Goal: Information Seeking & Learning: Compare options

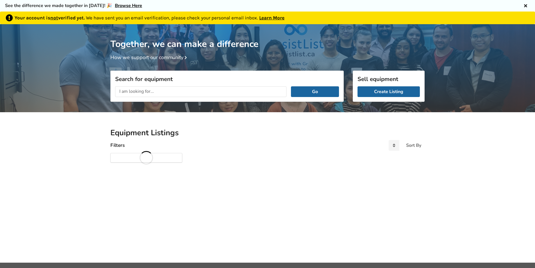
scroll to position [30, 0]
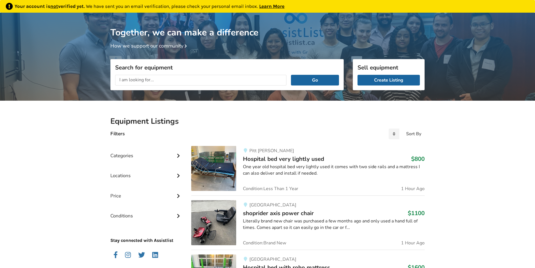
click at [163, 82] on input "text" at bounding box center [200, 80] width 171 height 11
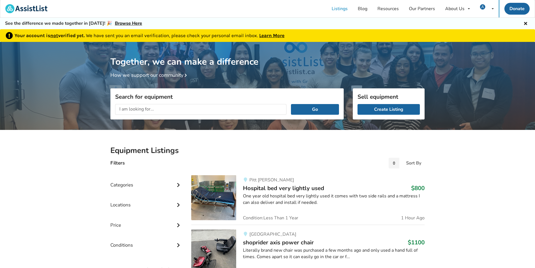
scroll to position [0, 0]
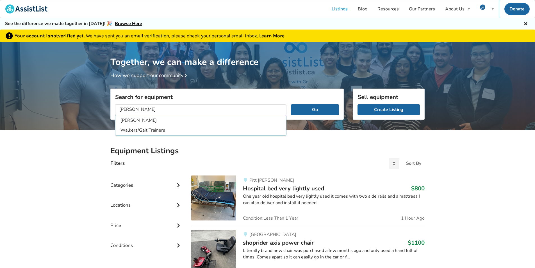
type input "walker"
click at [291, 104] on button "Go" at bounding box center [315, 109] width 48 height 11
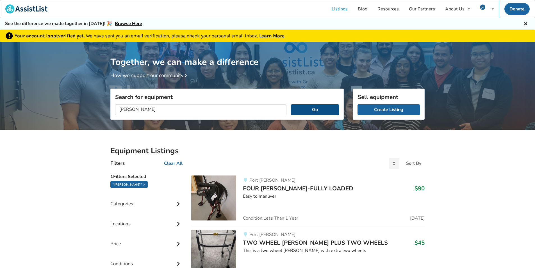
click at [311, 105] on button "Go" at bounding box center [315, 109] width 48 height 11
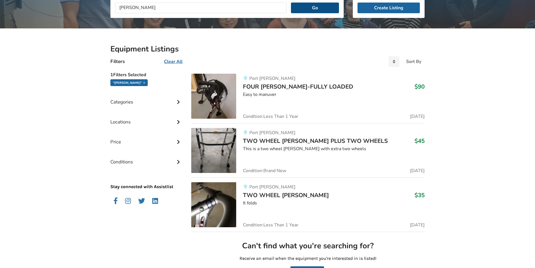
scroll to position [112, 0]
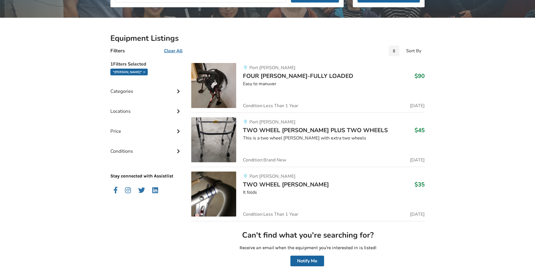
click at [251, 184] on span "TWO WHEEL [PERSON_NAME]" at bounding box center [286, 184] width 86 height 8
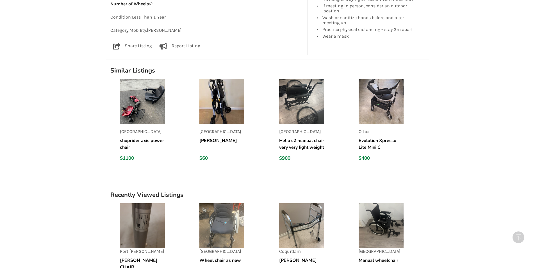
scroll to position [457, 0]
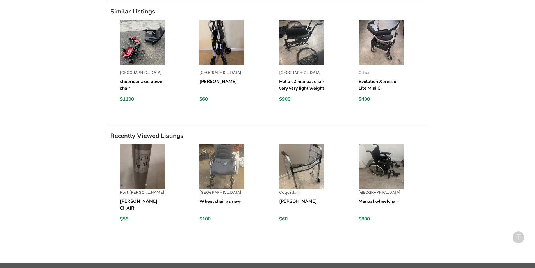
click at [298, 177] on img at bounding box center [301, 166] width 45 height 45
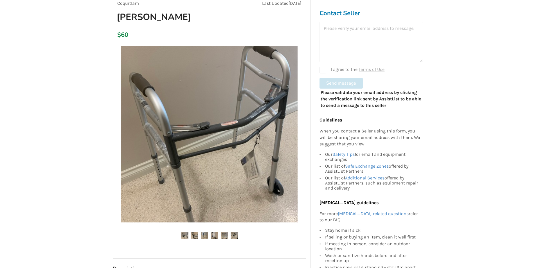
scroll to position [84, 0]
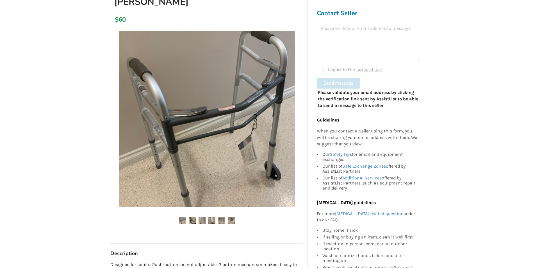
click at [256, 100] on img at bounding box center [207, 119] width 176 height 176
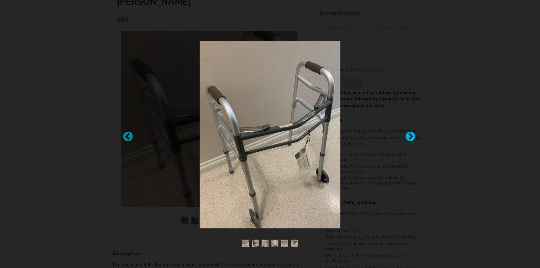
click at [407, 136] on div at bounding box center [407, 134] width 6 height 6
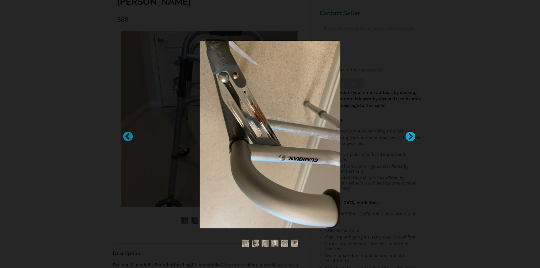
click at [410, 137] on div at bounding box center [407, 134] width 6 height 6
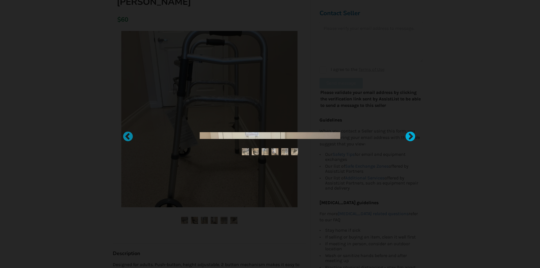
click at [410, 137] on div at bounding box center [407, 134] width 6 height 6
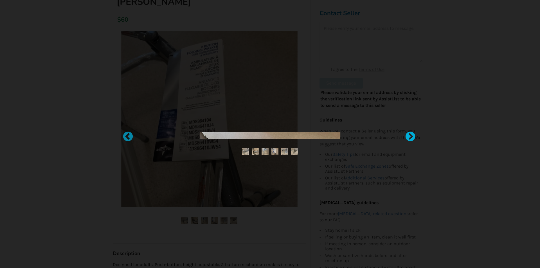
click at [410, 137] on div at bounding box center [407, 134] width 6 height 6
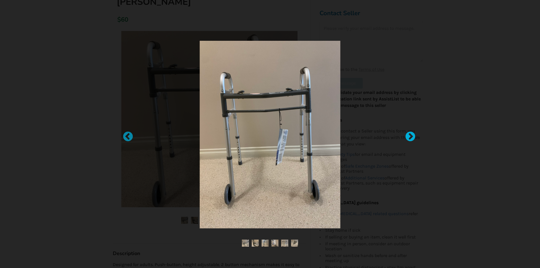
click at [410, 132] on div at bounding box center [407, 134] width 6 height 6
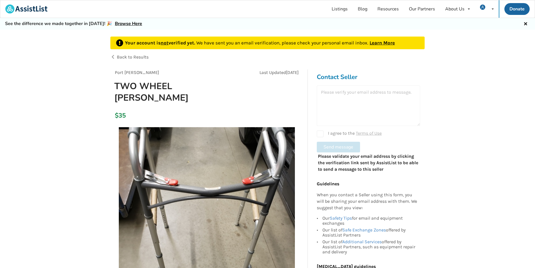
click at [422, 97] on div "Contact Seller I agree to the Terms of Use Send message Please validate your em…" at bounding box center [369, 123] width 112 height 109
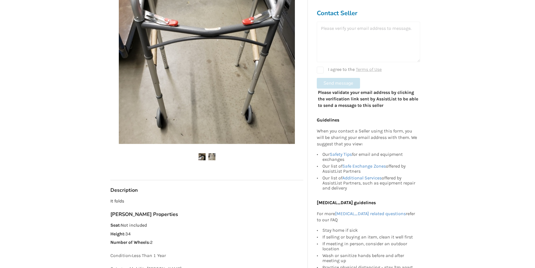
scroll to position [169, 0]
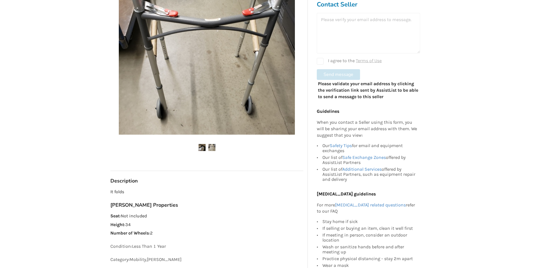
click at [330, 17] on div at bounding box center [368, 33] width 103 height 40
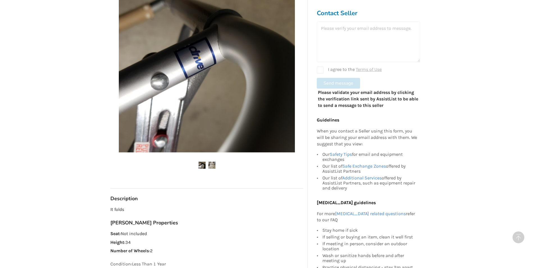
scroll to position [141, 0]
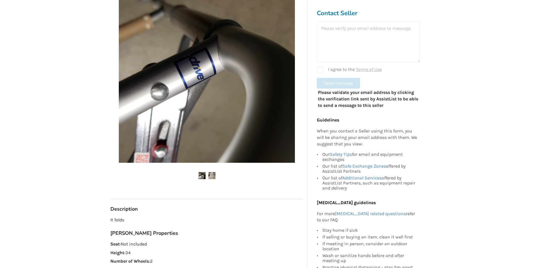
click at [380, 42] on div at bounding box center [368, 42] width 103 height 40
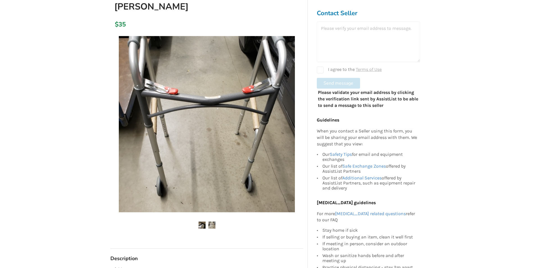
scroll to position [0, 0]
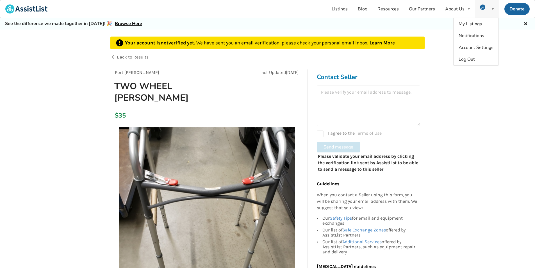
click at [487, 5] on div "My Listings Notifications Account Settings Log Out" at bounding box center [487, 8] width 24 height 17
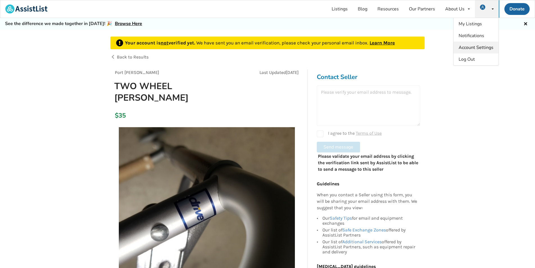
click at [471, 47] on span "Account Settings" at bounding box center [476, 47] width 35 height 6
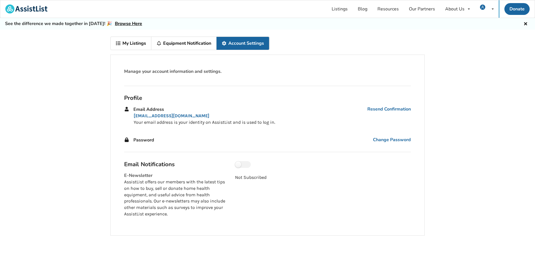
click at [411, 91] on div "Profile Email Address Resend Confirmation artyayu@yahoo.ca Your email address i…" at bounding box center [268, 119] width 296 height 66
click at [341, 6] on link "Listings" at bounding box center [340, 8] width 26 height 17
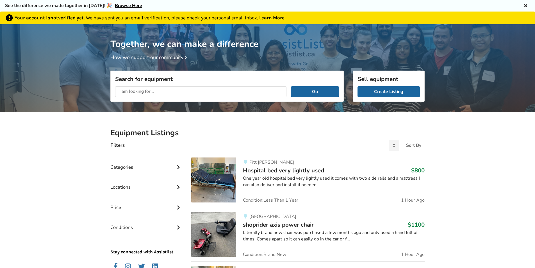
click at [272, 16] on link "Learn More" at bounding box center [271, 18] width 25 height 6
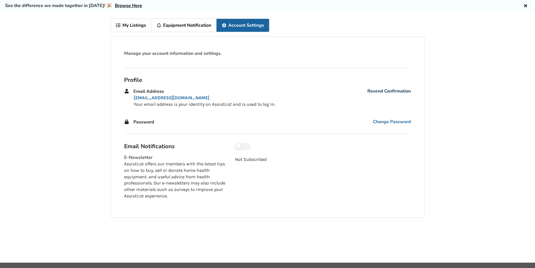
click at [374, 90] on link "Resend Confirmation" at bounding box center [390, 91] width 44 height 6
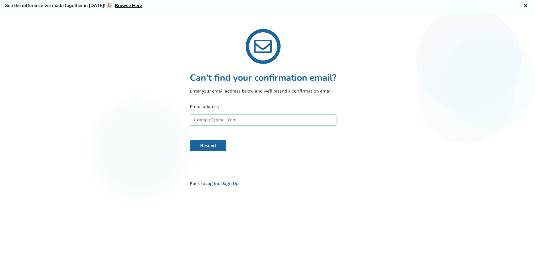
click at [215, 119] on input "text" at bounding box center [263, 119] width 147 height 11
type input "[EMAIL_ADDRESS][DOMAIN_NAME]"
click at [210, 147] on button "Resend" at bounding box center [208, 145] width 37 height 11
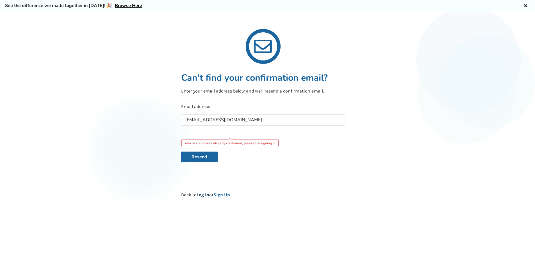
click at [206, 194] on link "Log In" at bounding box center [203, 194] width 13 height 5
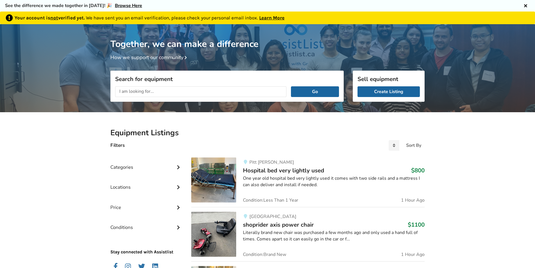
click at [526, 5] on icon at bounding box center [525, 5] width 5 height 4
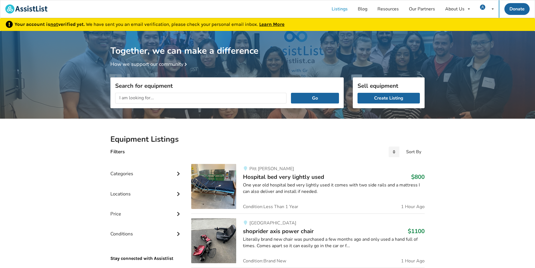
click at [53, 25] on u "not" at bounding box center [54, 24] width 8 height 6
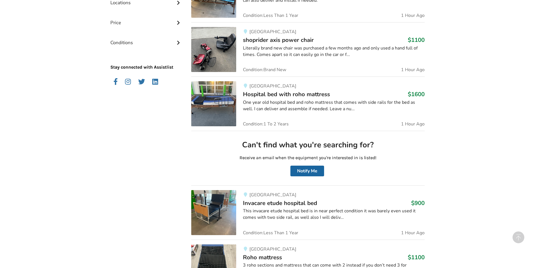
scroll to position [197, 0]
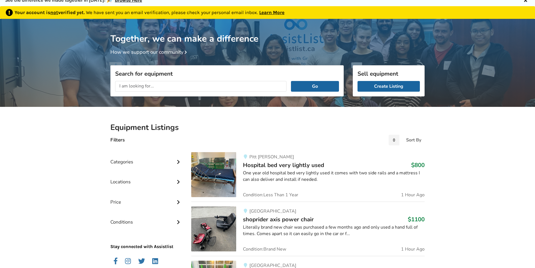
scroll to position [18, 0]
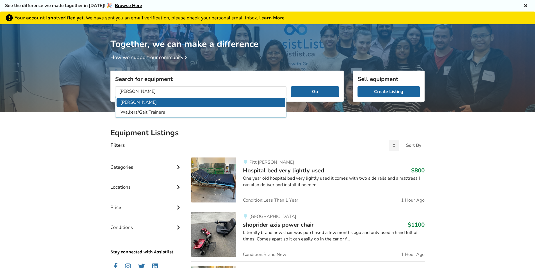
click at [132, 103] on li "[PERSON_NAME]" at bounding box center [201, 102] width 169 height 9
type input "[PERSON_NAME]"
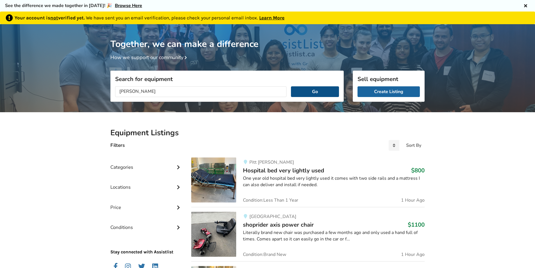
click at [325, 95] on button "Go" at bounding box center [315, 91] width 48 height 11
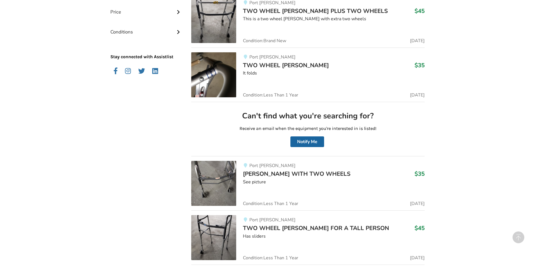
scroll to position [243, 0]
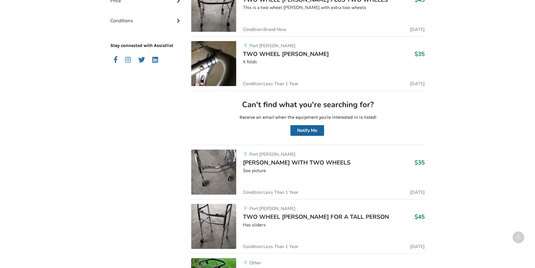
click at [274, 51] on span "TWO WHEEL [PERSON_NAME]" at bounding box center [286, 54] width 86 height 8
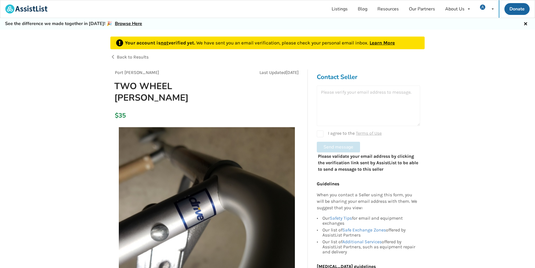
scroll to position [169, 0]
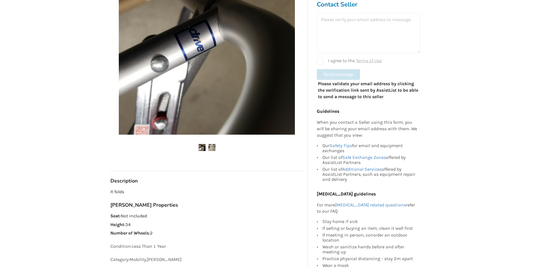
click at [211, 144] on img at bounding box center [212, 147] width 7 height 7
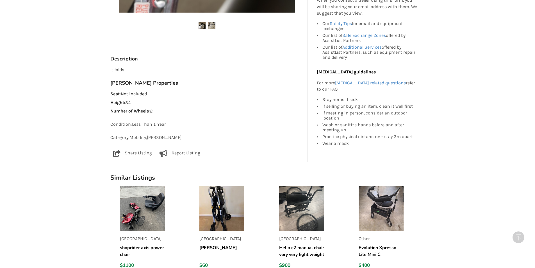
scroll to position [309, 0]
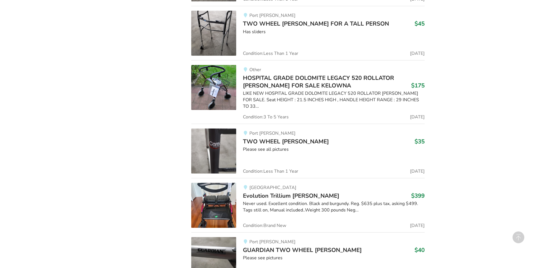
scroll to position [440, 0]
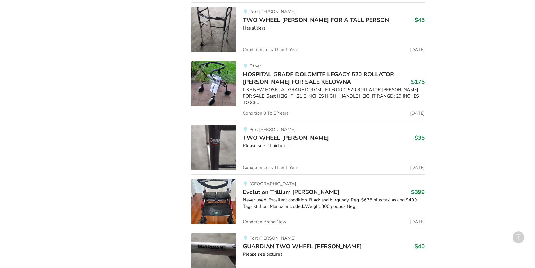
click at [264, 134] on span "TWO WHEEL [PERSON_NAME]" at bounding box center [286, 138] width 86 height 8
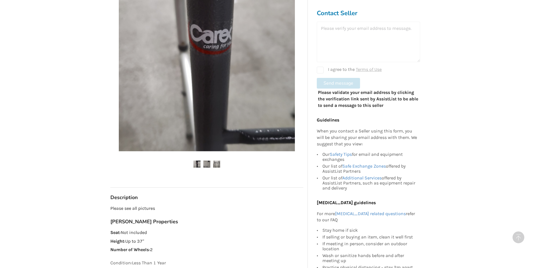
scroll to position [197, 0]
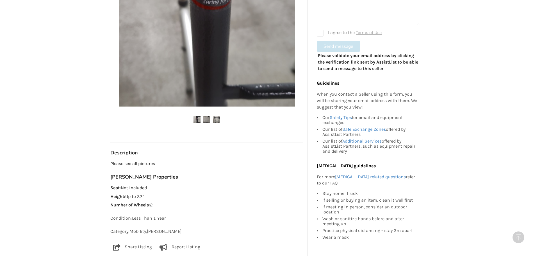
click at [207, 116] on img at bounding box center [207, 119] width 7 height 7
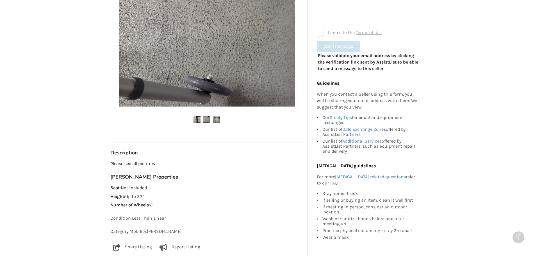
click at [221, 116] on ul at bounding box center [206, 120] width 193 height 8
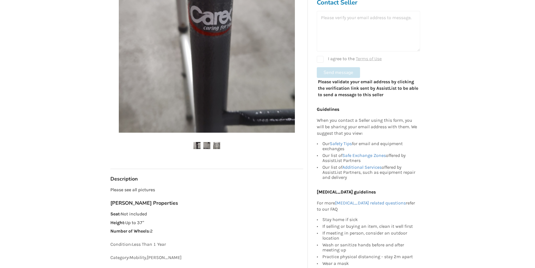
scroll to position [169, 0]
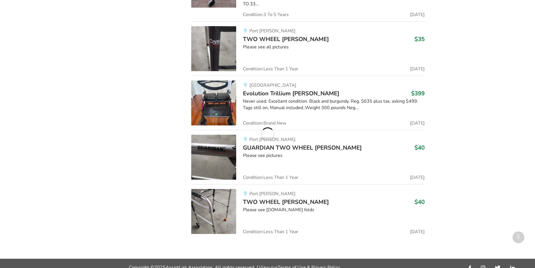
scroll to position [539, 0]
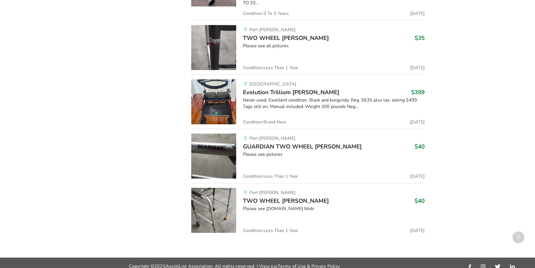
click at [266, 143] on span "GUARDIAN TWO WHEEL [PERSON_NAME]" at bounding box center [302, 147] width 119 height 8
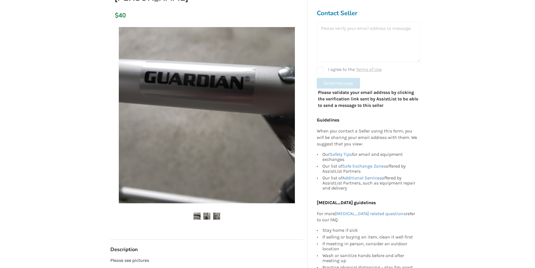
scroll to position [141, 0]
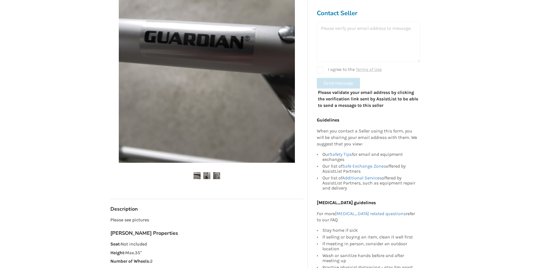
click at [211, 176] on img at bounding box center [207, 175] width 7 height 7
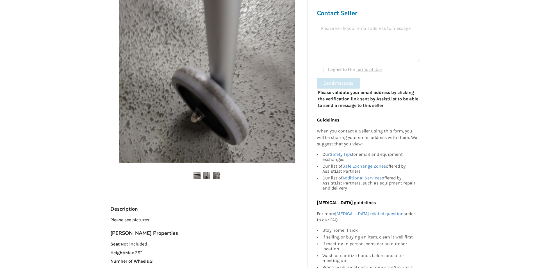
click at [221, 175] on ul at bounding box center [206, 176] width 193 height 8
click at [219, 174] on img at bounding box center [216, 175] width 7 height 7
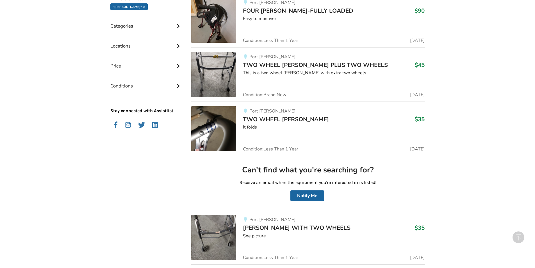
scroll to position [174, 0]
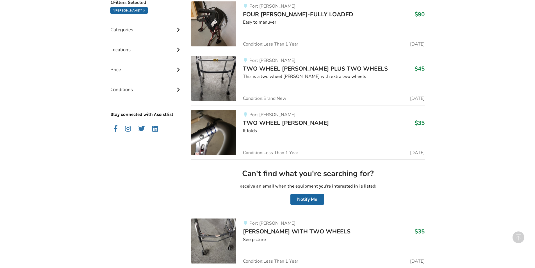
click at [270, 67] on span "TWO WHEEL [PERSON_NAME] PLUS TWO WHEELS" at bounding box center [315, 69] width 145 height 8
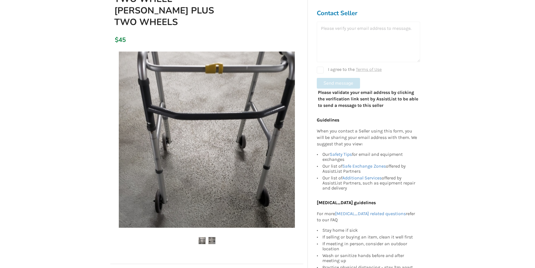
scroll to position [141, 0]
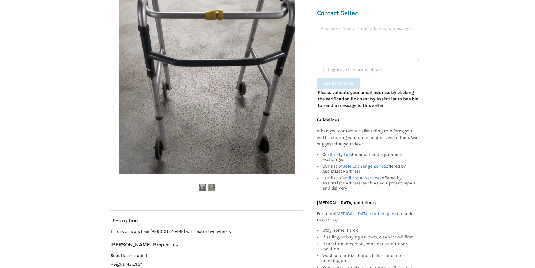
click at [213, 184] on img at bounding box center [212, 187] width 7 height 7
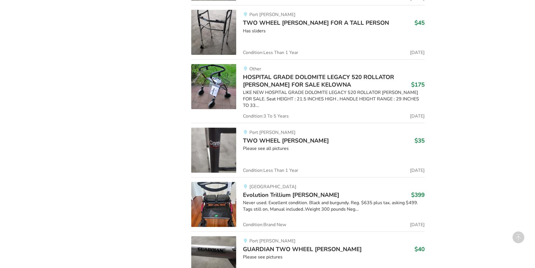
scroll to position [539, 0]
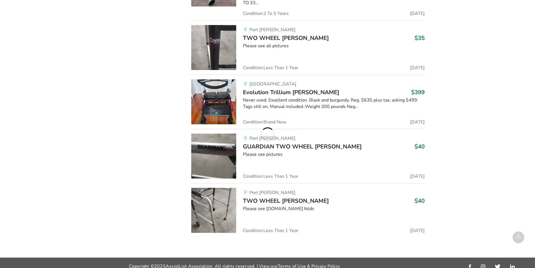
click at [298, 143] on span "GUARDIAN TWO WHEEL [PERSON_NAME]" at bounding box center [302, 147] width 119 height 8
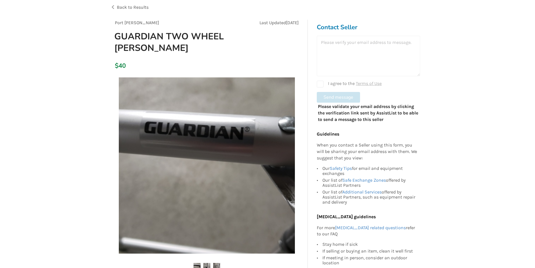
scroll to position [169, 0]
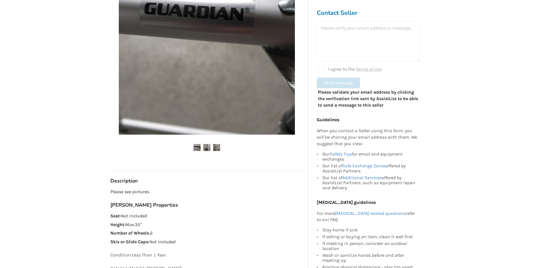
click at [219, 148] on img at bounding box center [216, 147] width 7 height 7
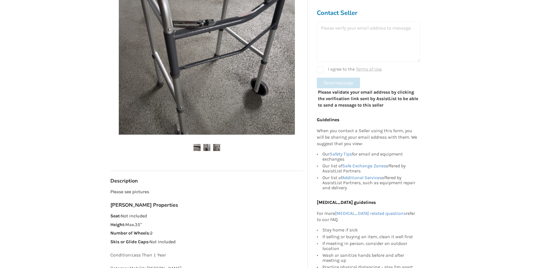
click at [207, 148] on img at bounding box center [207, 147] width 7 height 7
click at [205, 149] on img at bounding box center [207, 147] width 7 height 7
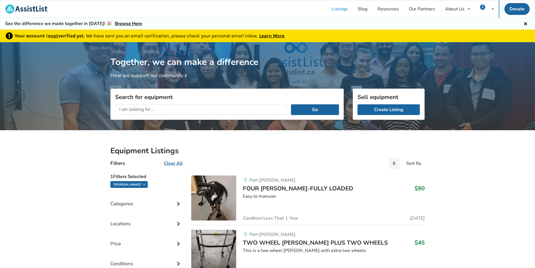
type input "w"
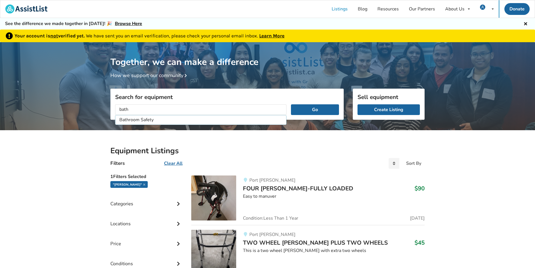
type input "Bathroom Safety"
click at [291, 104] on button "Go" at bounding box center [315, 109] width 48 height 11
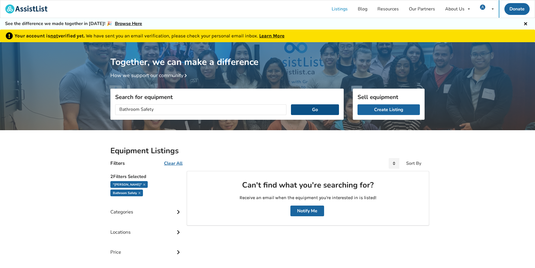
click at [311, 111] on button "Go" at bounding box center [315, 109] width 48 height 11
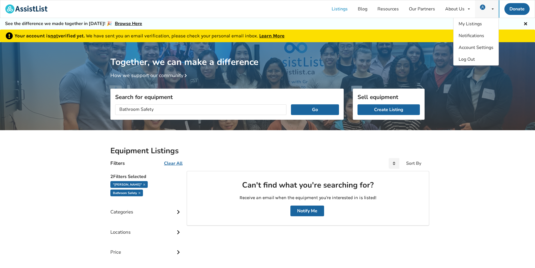
click at [487, 8] on span at bounding box center [484, 9] width 8 height 4
click at [466, 61] on span "Log Out" at bounding box center [467, 59] width 16 height 6
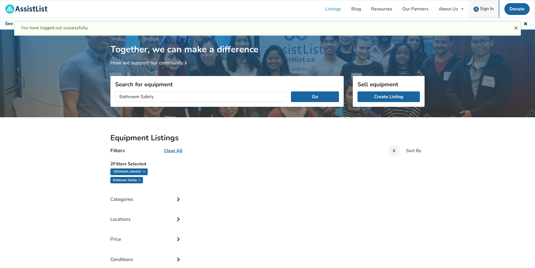
click at [481, 10] on span "Sign In" at bounding box center [487, 9] width 14 height 6
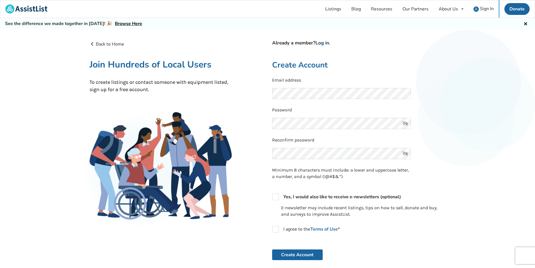
click at [326, 40] on link "Log in" at bounding box center [323, 43] width 14 height 6
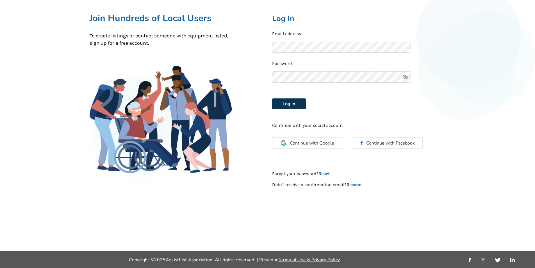
click at [296, 105] on button "Log in" at bounding box center [289, 103] width 34 height 11
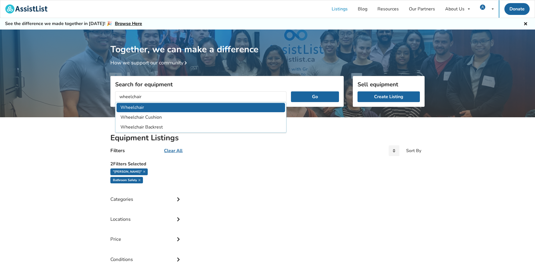
click at [217, 110] on li "Wheelchair" at bounding box center [201, 107] width 169 height 9
type input "Wheelchair"
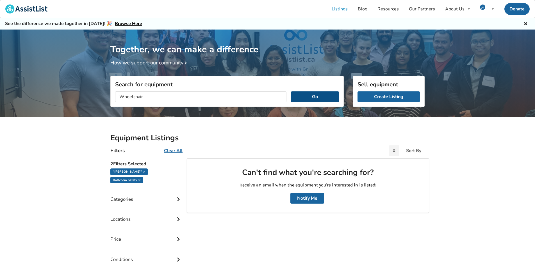
click at [313, 100] on button "Go" at bounding box center [315, 96] width 48 height 11
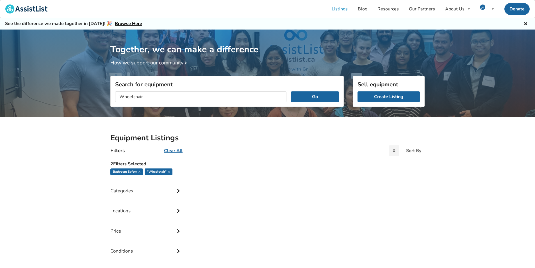
click at [168, 171] on div ""Wheelchair"" at bounding box center [159, 171] width 28 height 7
click at [171, 171] on div ""Wheelchair"" at bounding box center [159, 171] width 28 height 7
click at [170, 170] on icon at bounding box center [169, 171] width 2 height 3
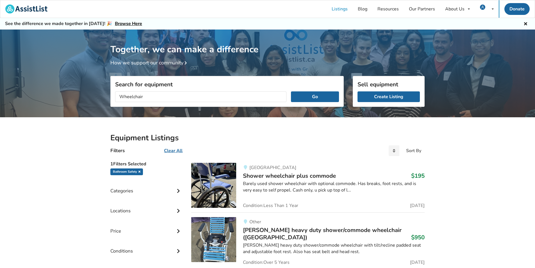
click at [140, 172] on icon at bounding box center [140, 171] width 2 height 3
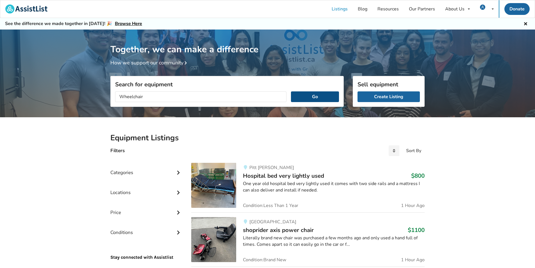
click at [317, 97] on button "Go" at bounding box center [315, 96] width 48 height 11
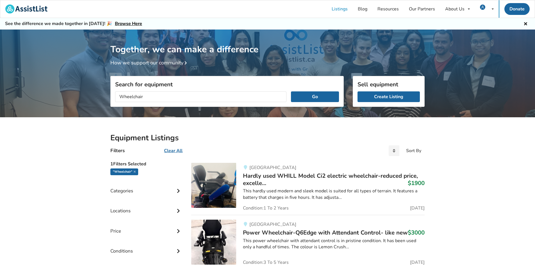
click at [149, 230] on div "Price" at bounding box center [146, 227] width 72 height 20
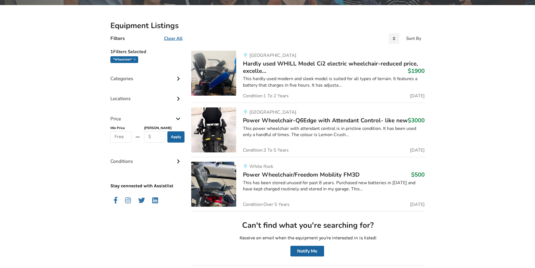
scroll to position [112, 0]
